Goal: Communication & Community: Answer question/provide support

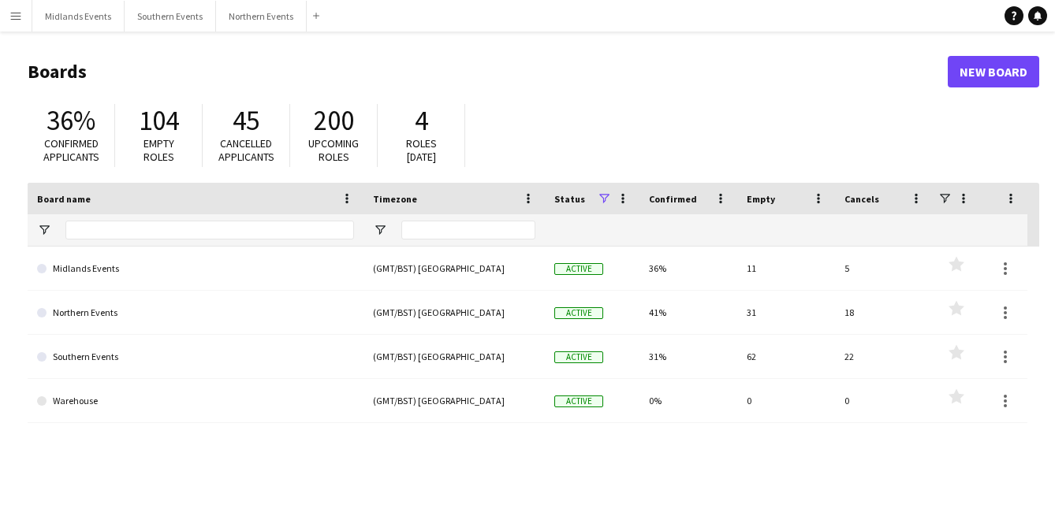
click at [18, 20] on app-icon "Menu" at bounding box center [15, 15] width 13 height 13
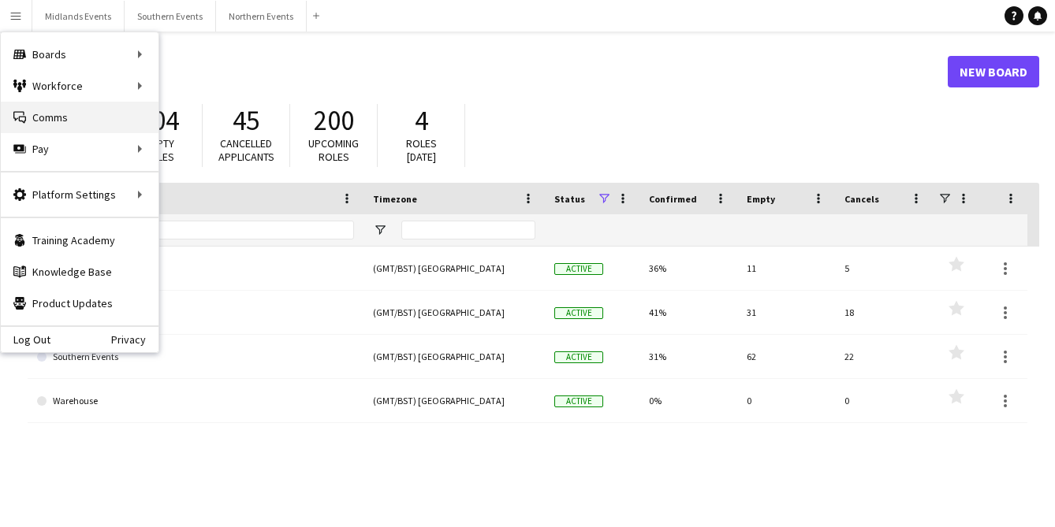
click at [43, 114] on link "Comms Comms" at bounding box center [80, 118] width 158 height 32
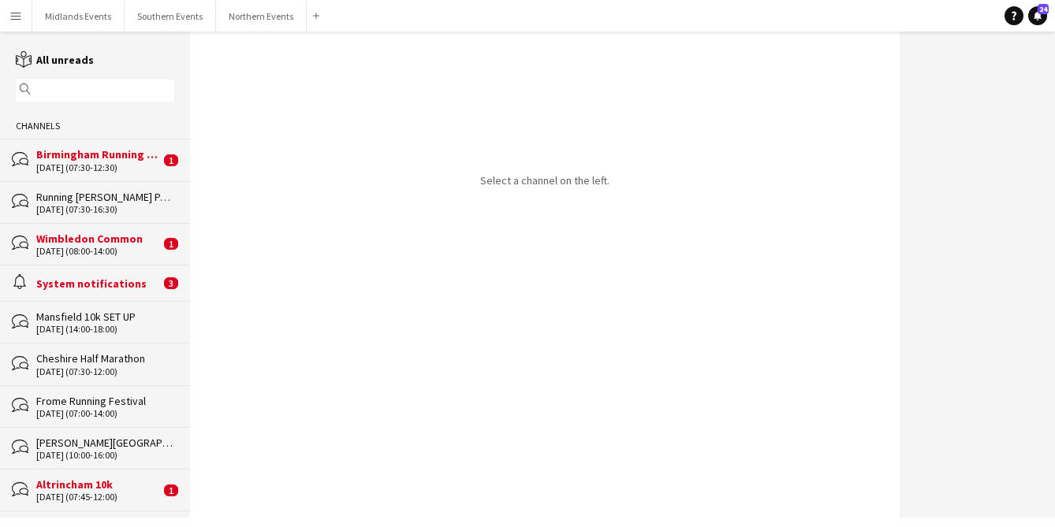
click at [86, 90] on input "text" at bounding box center [103, 91] width 136 height 14
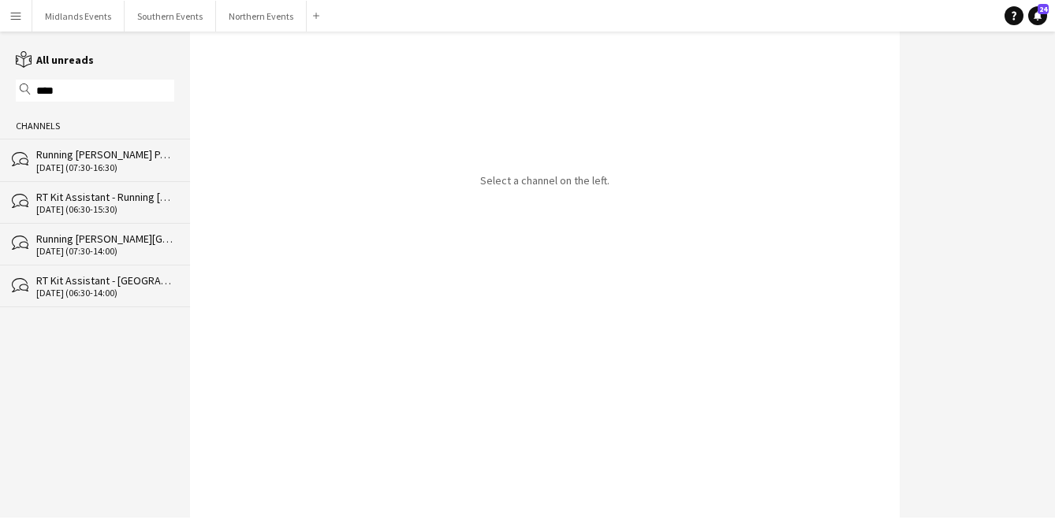
type input "****"
click at [94, 162] on div "[DATE] (07:30-16:30)" at bounding box center [105, 167] width 138 height 11
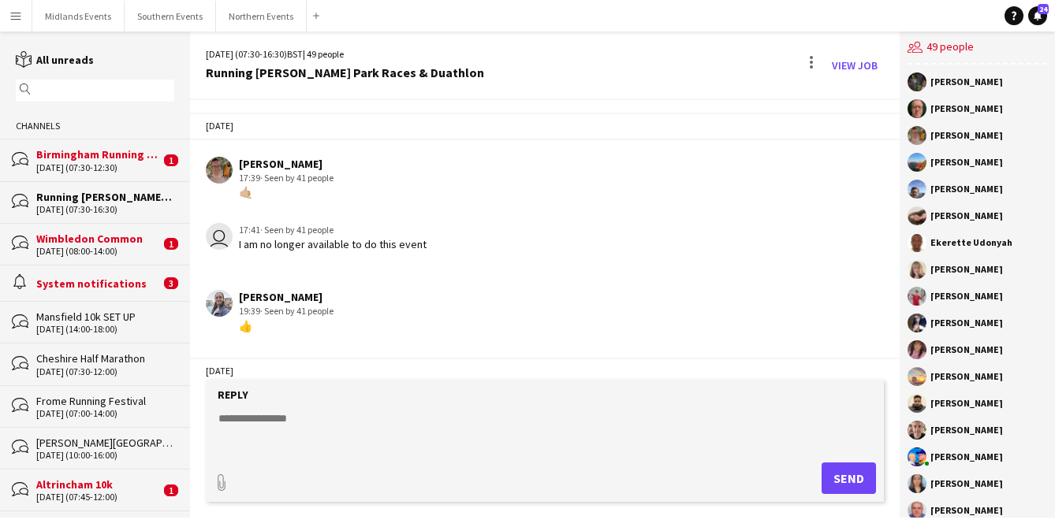
scroll to position [3102, 0]
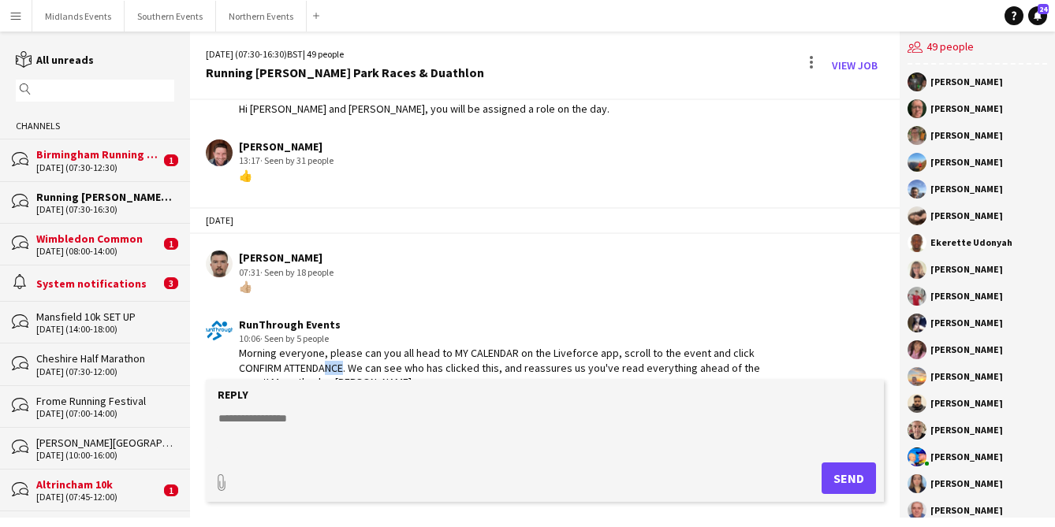
drag, startPoint x: 341, startPoint y: 341, endPoint x: 318, endPoint y: 341, distance: 23.7
click at [322, 346] on div "Morning everyone, please can you all head to MY CALENDAR on the Liveforce app, …" at bounding box center [506, 367] width 535 height 43
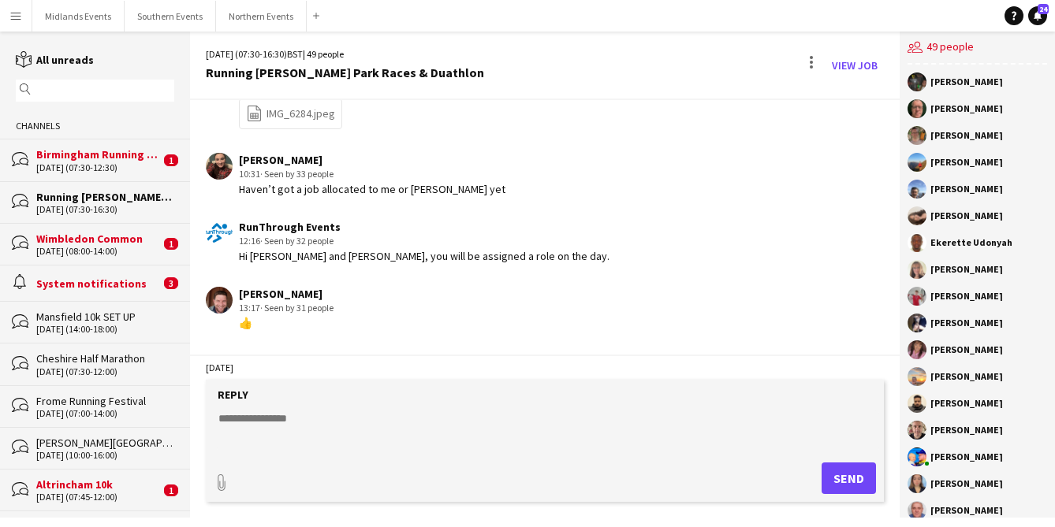
scroll to position [2950, 0]
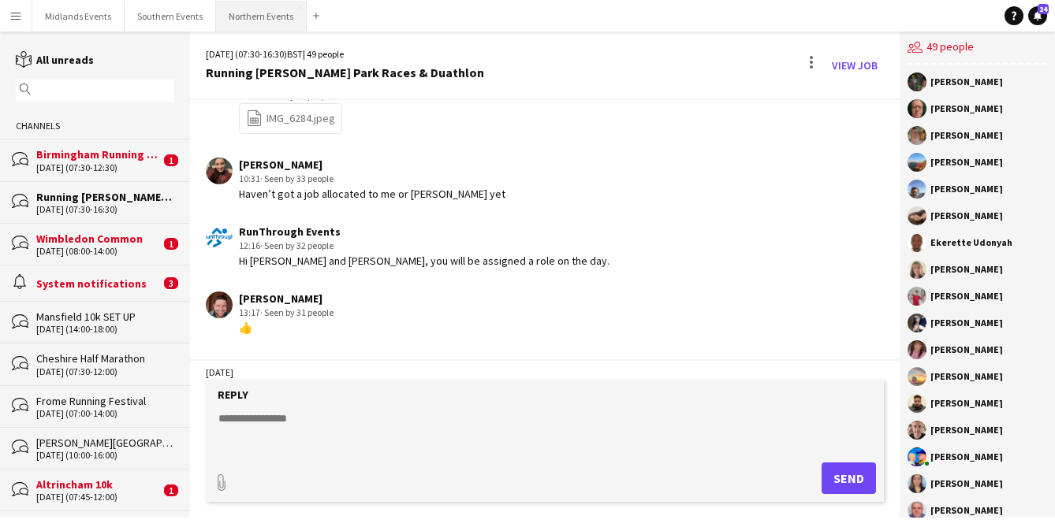
click at [247, 20] on button "Northern Events Close" at bounding box center [261, 16] width 91 height 31
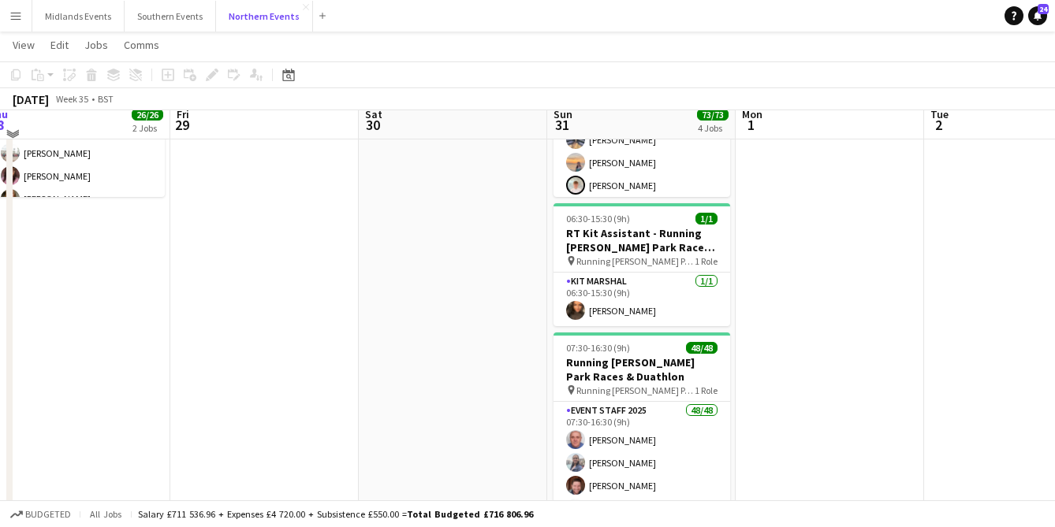
scroll to position [340, 0]
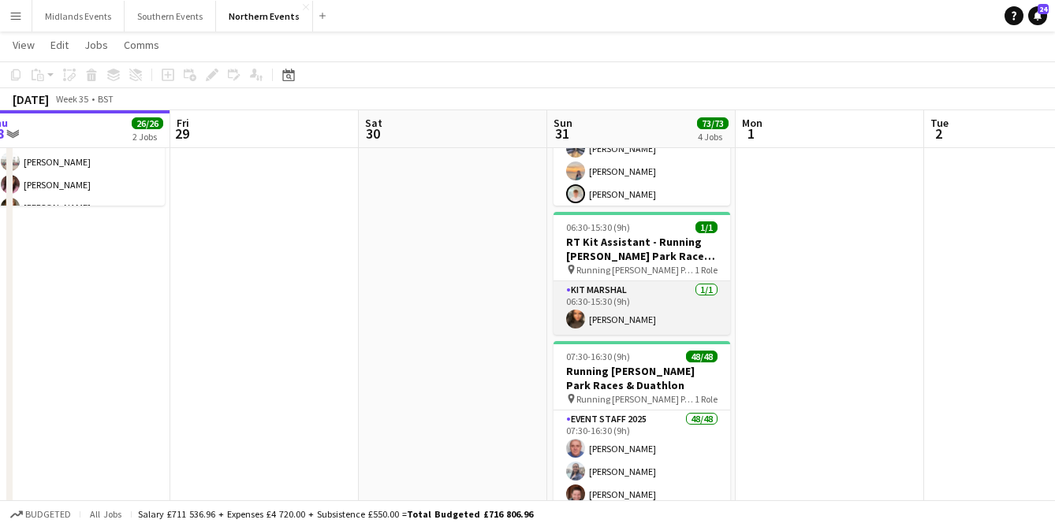
click at [637, 319] on app-card-role "Kit Marshal [DATE] 06:30-15:30 (9h) [PERSON_NAME]" at bounding box center [641, 308] width 177 height 54
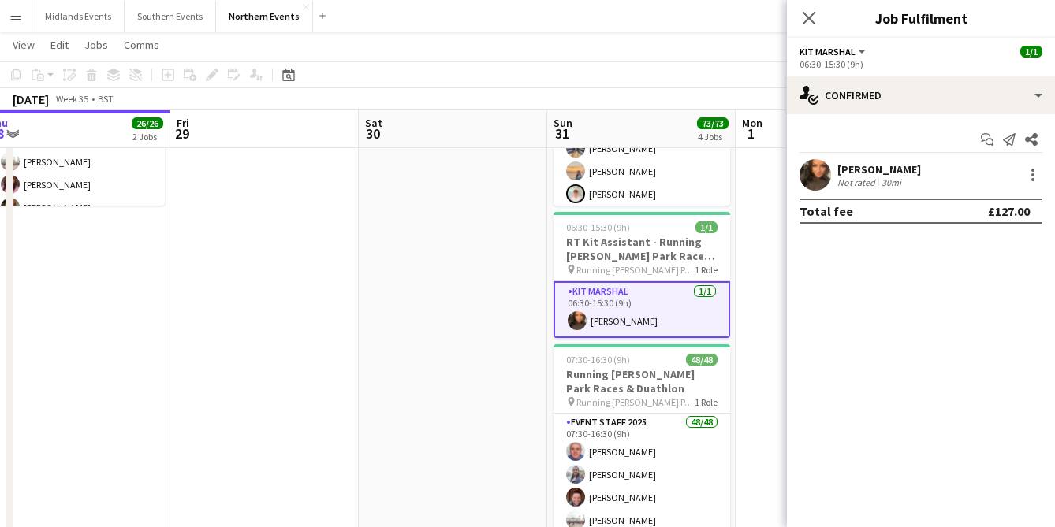
drag, startPoint x: 926, startPoint y: 168, endPoint x: 837, endPoint y: 167, distance: 88.3
click at [837, 167] on div "[PERSON_NAME] Not rated 30mi" at bounding box center [921, 175] width 268 height 32
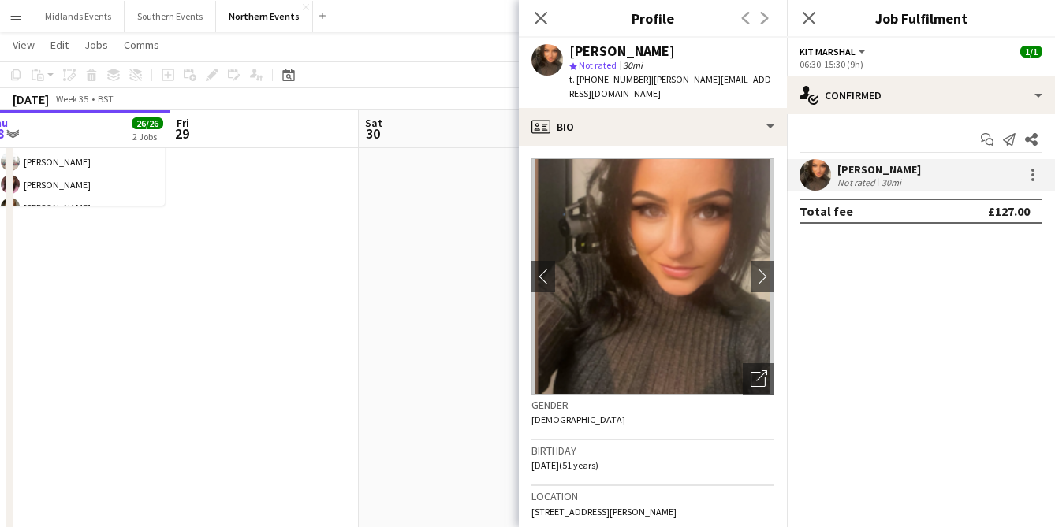
copy div "[PERSON_NAME]"
click at [336, 251] on app-date-cell at bounding box center [264, 223] width 188 height 772
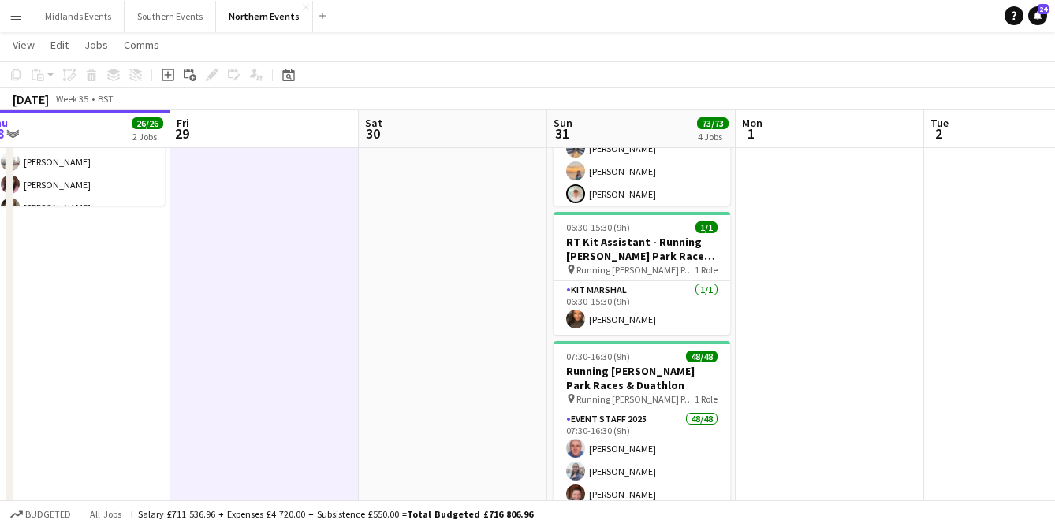
click at [7, 17] on button "Menu" at bounding box center [16, 16] width 32 height 32
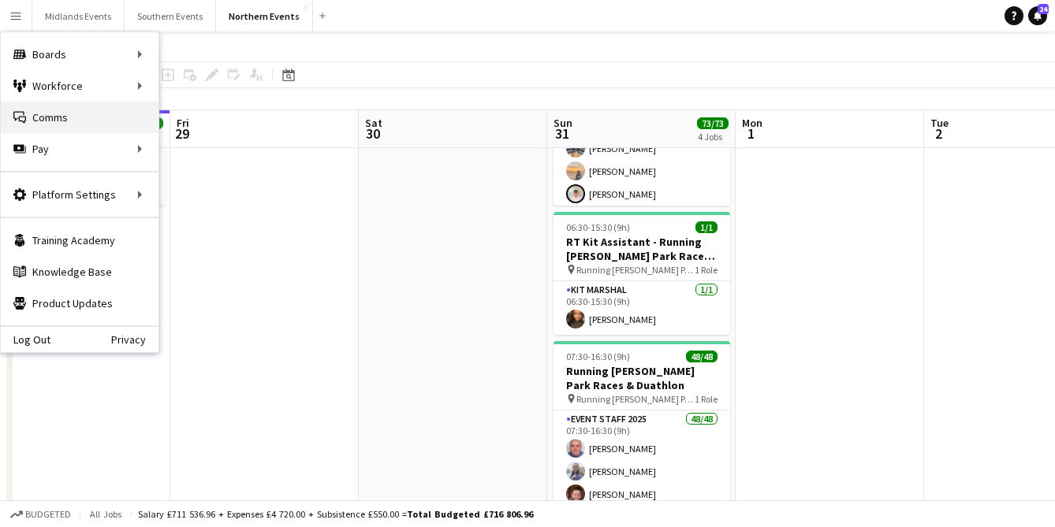
click at [43, 124] on link "Comms Comms" at bounding box center [80, 118] width 158 height 32
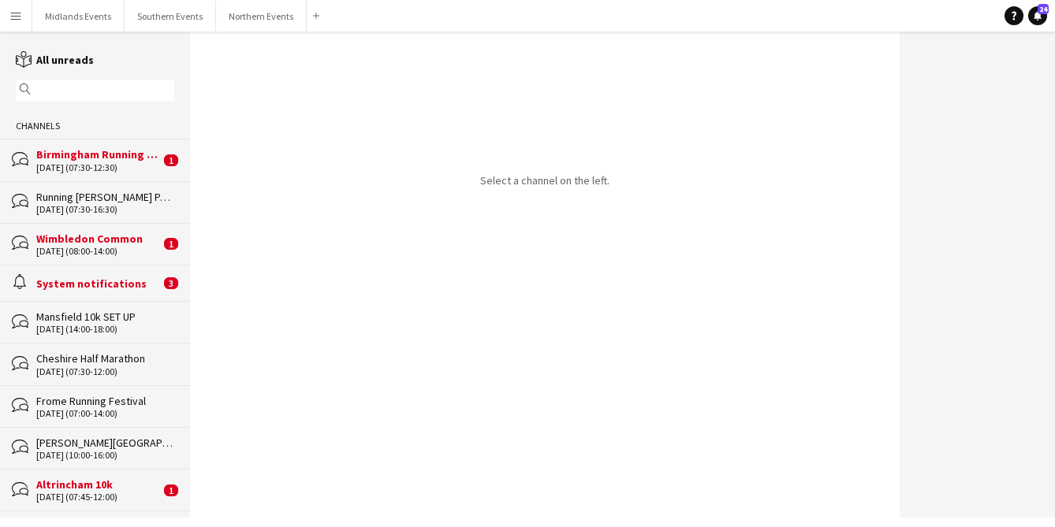
click at [93, 91] on input "text" at bounding box center [103, 91] width 136 height 14
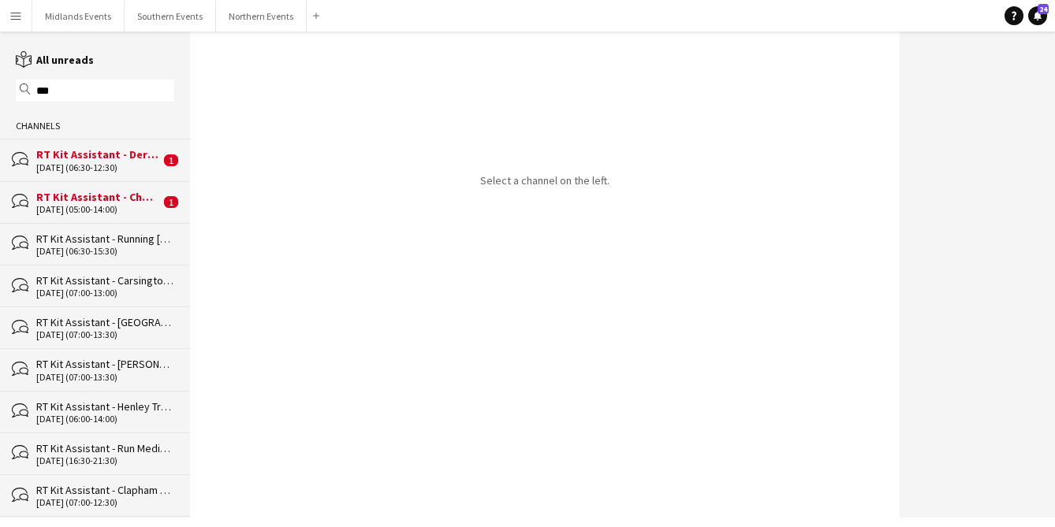
drag, startPoint x: 79, startPoint y: 89, endPoint x: 19, endPoint y: 89, distance: 59.9
click at [19, 89] on div "magnifier ***" at bounding box center [95, 91] width 158 height 22
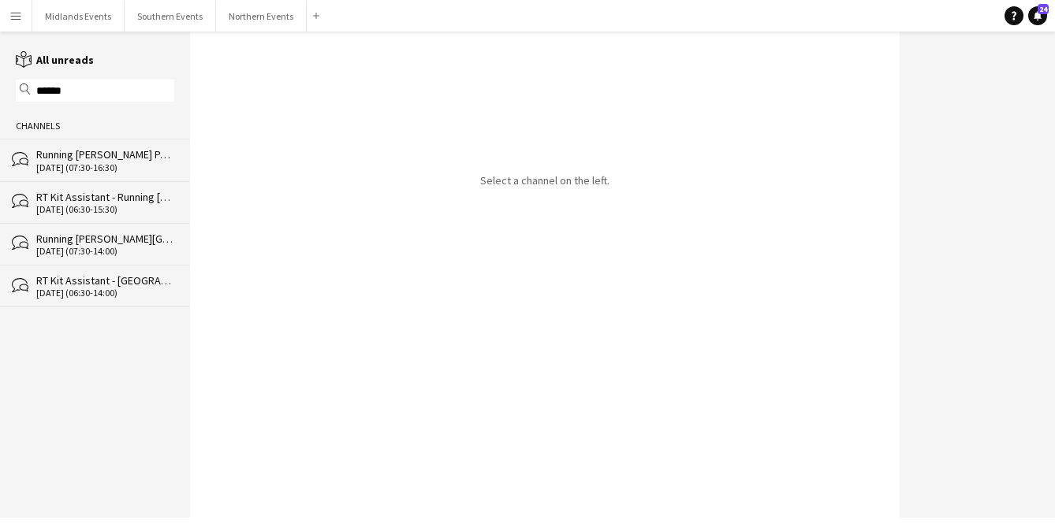
type input "******"
click at [66, 215] on div "bubbles RT Kit Assistant - Running [PERSON_NAME][GEOGRAPHIC_DATA] Races & Duath…" at bounding box center [95, 202] width 190 height 42
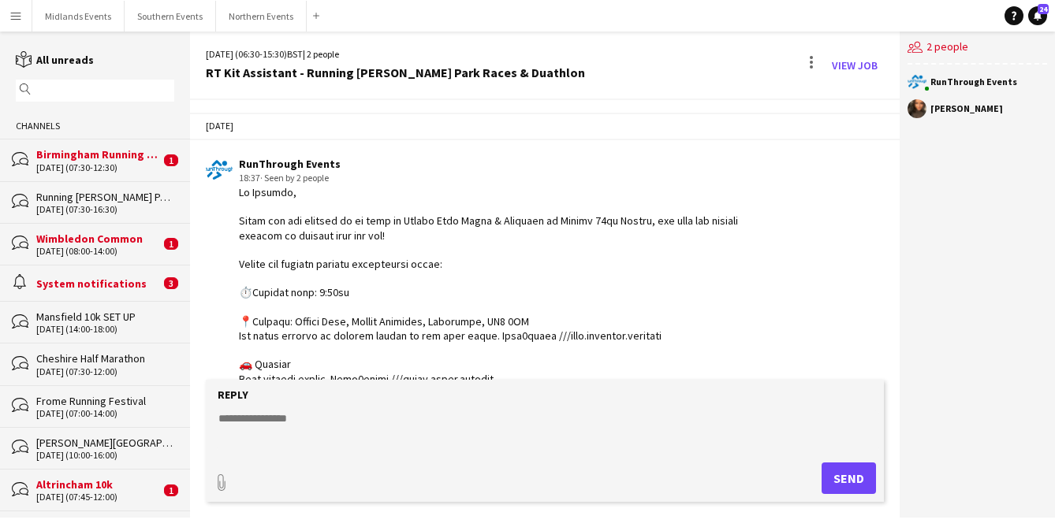
scroll to position [1178, 0]
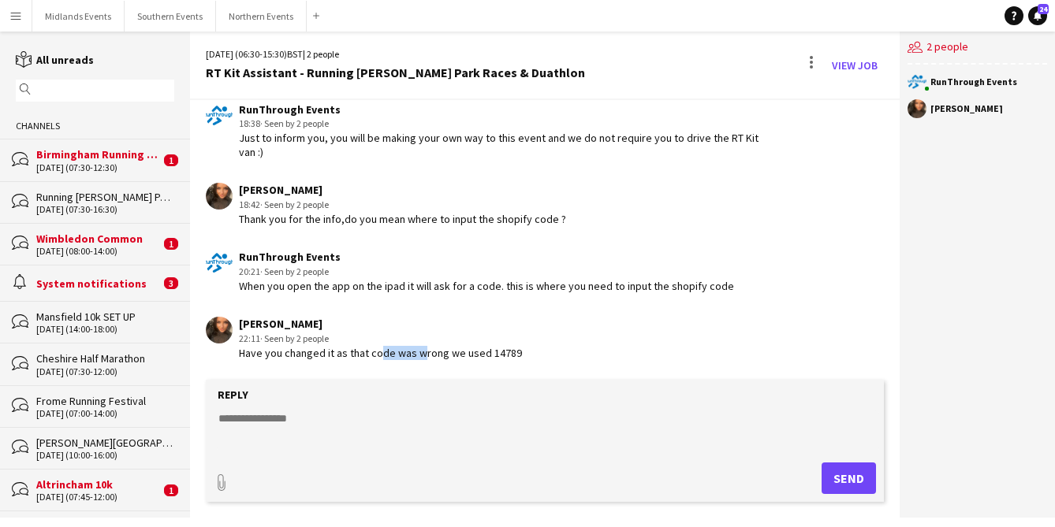
drag, startPoint x: 414, startPoint y: 352, endPoint x: 366, endPoint y: 352, distance: 48.1
click at [375, 352] on div "Have you changed it as that code was wrong we used 14789" at bounding box center [380, 353] width 283 height 14
click at [250, 13] on button "Northern Events Close" at bounding box center [261, 16] width 91 height 31
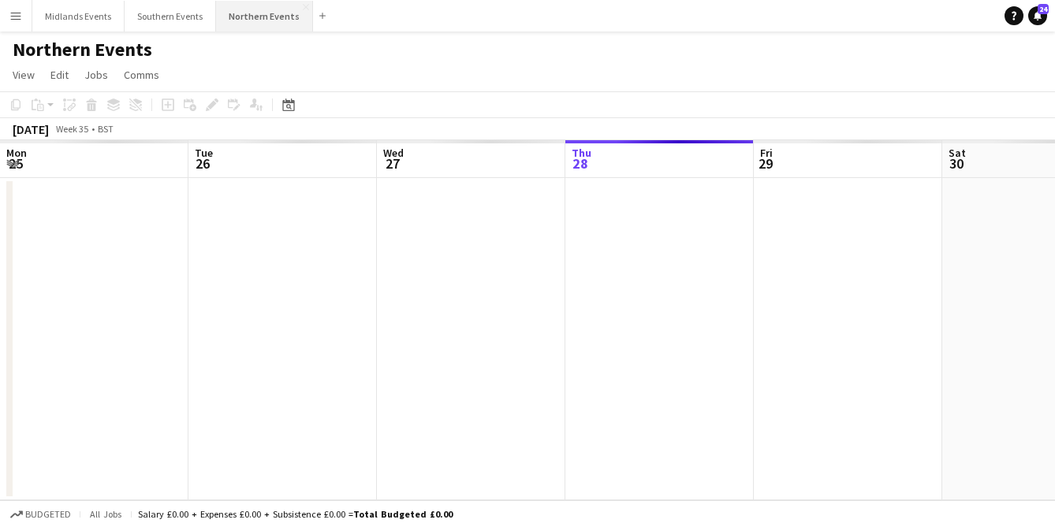
scroll to position [0, 377]
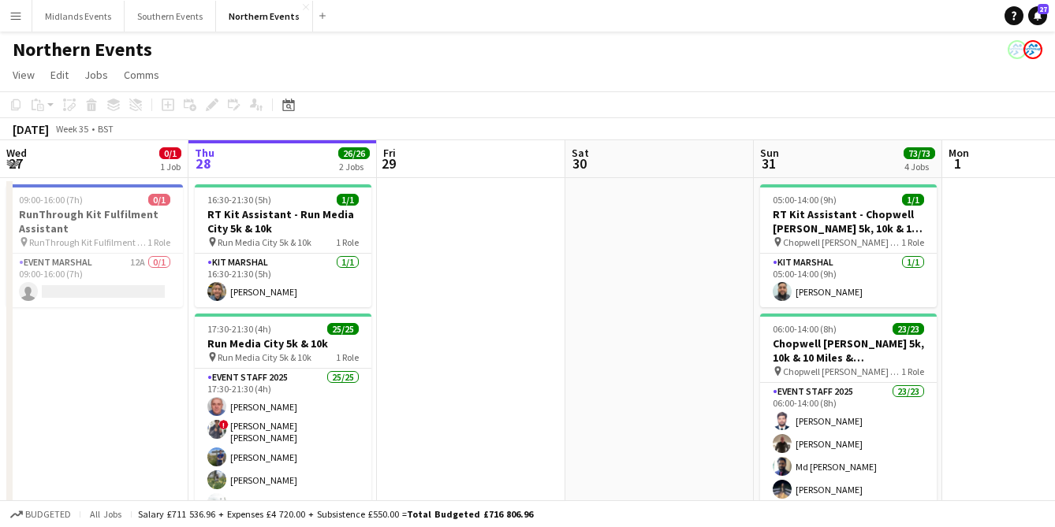
click at [23, 20] on button "Menu" at bounding box center [16, 16] width 32 height 32
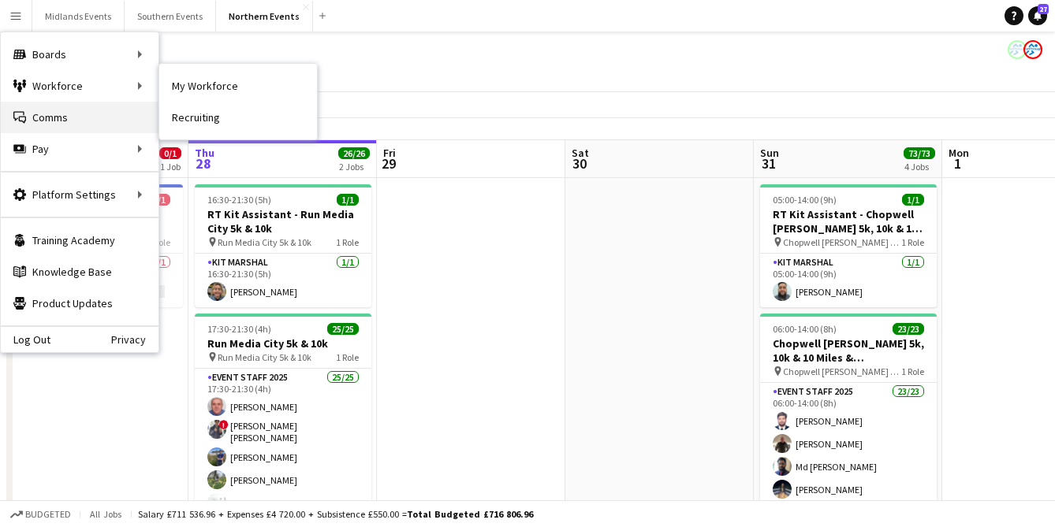
click at [52, 110] on link "Comms Comms" at bounding box center [80, 118] width 158 height 32
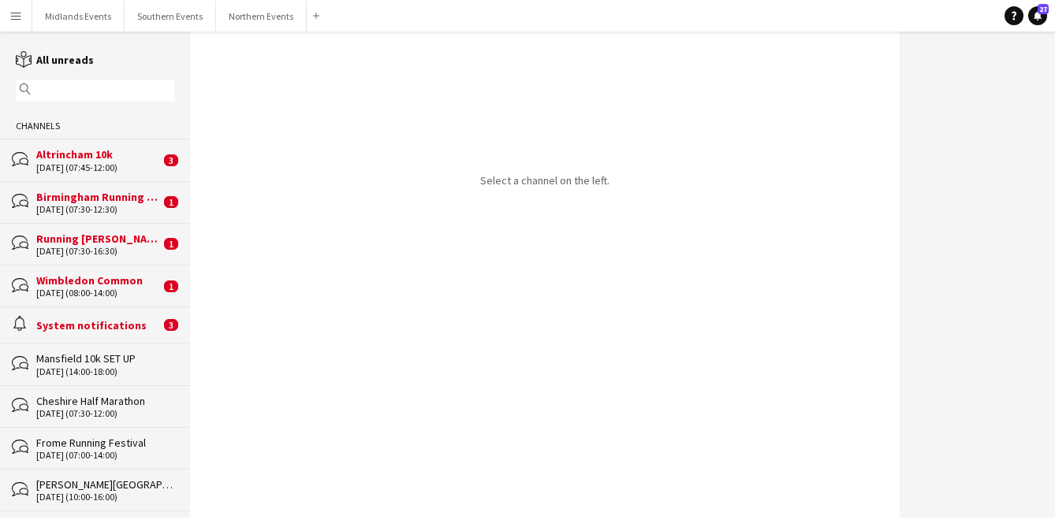
click at [65, 88] on input "text" at bounding box center [103, 91] width 136 height 14
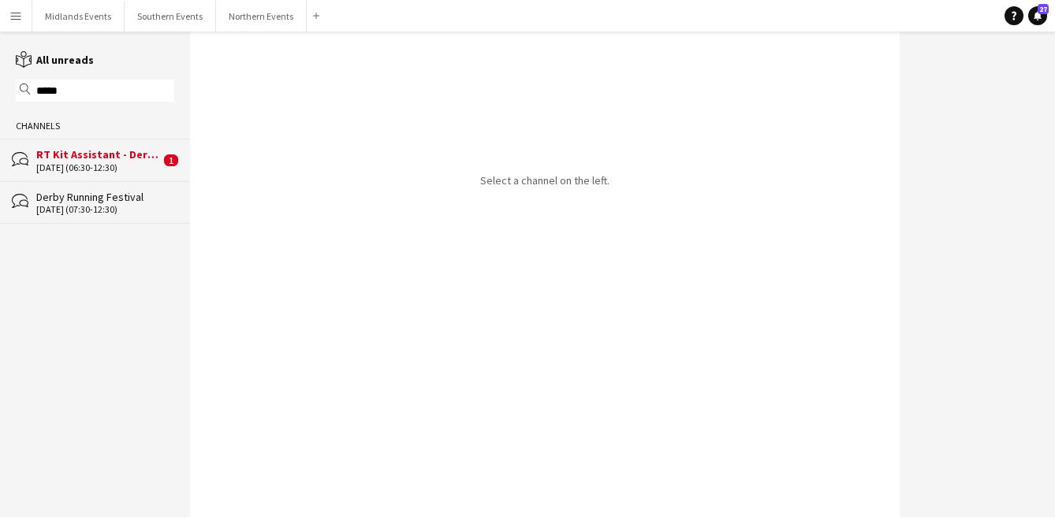
type input "*****"
click at [69, 163] on div "[DATE] (06:30-12:30)" at bounding box center [98, 167] width 124 height 11
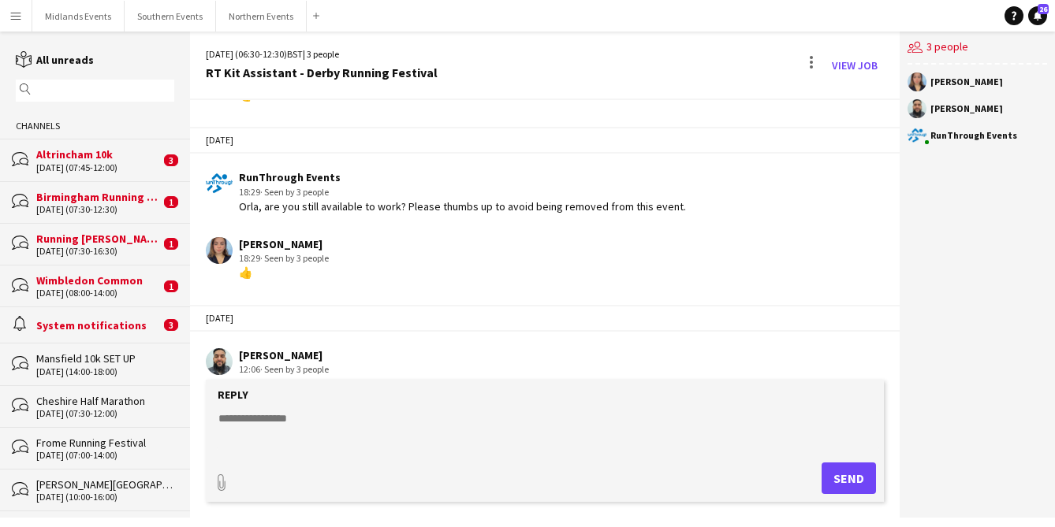
scroll to position [1288, 0]
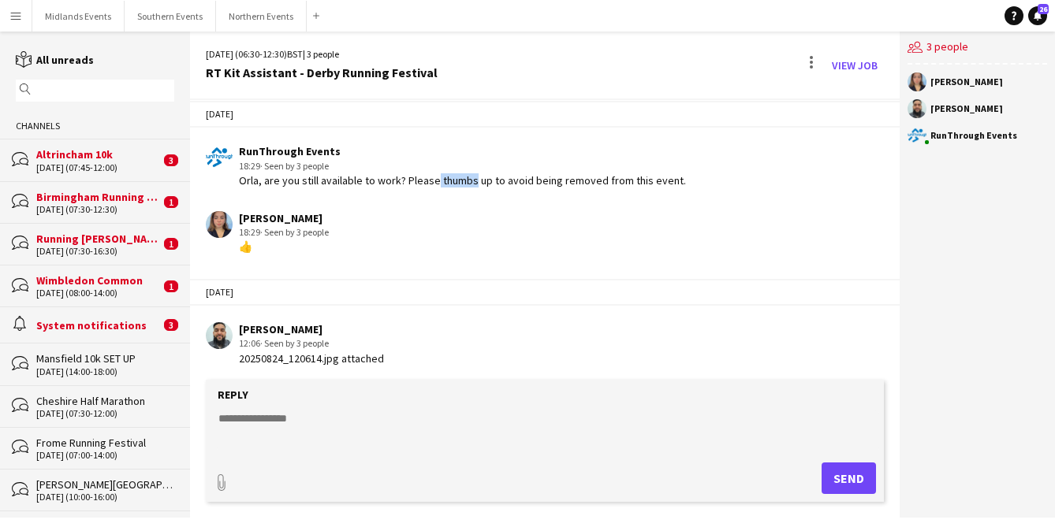
drag, startPoint x: 454, startPoint y: 181, endPoint x: 427, endPoint y: 183, distance: 26.9
click at [427, 183] on div "Orla, are you still available to work? Please thumbs up to avoid being removed …" at bounding box center [462, 180] width 447 height 14
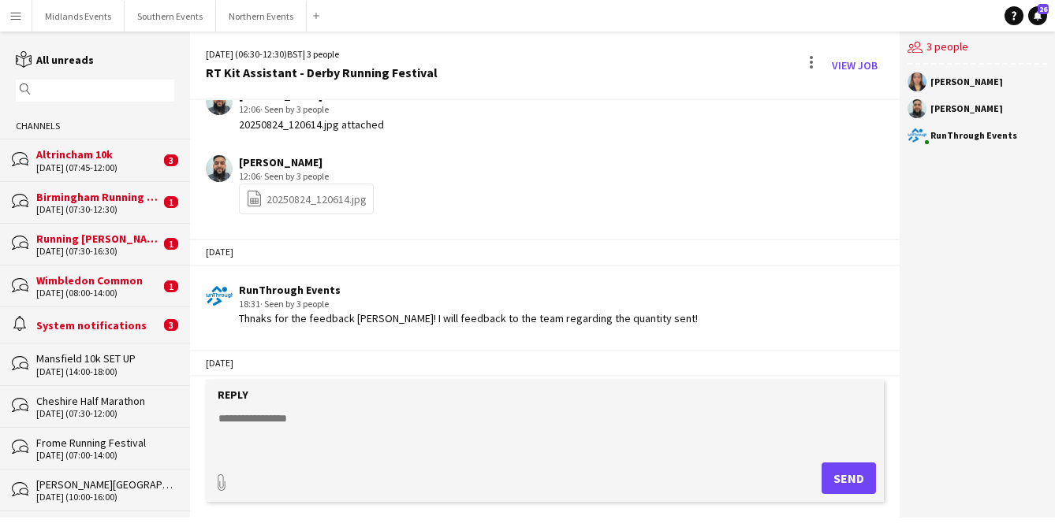
scroll to position [1508, 0]
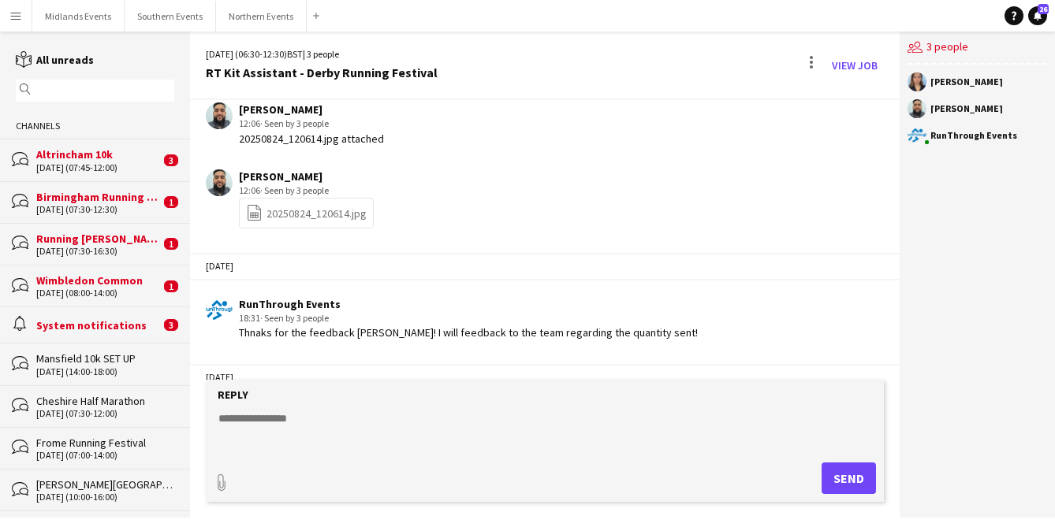
click at [310, 216] on link "file-spreadsheet 20250824_120614.jpg" at bounding box center [306, 213] width 121 height 18
